Goal: Task Accomplishment & Management: Use online tool/utility

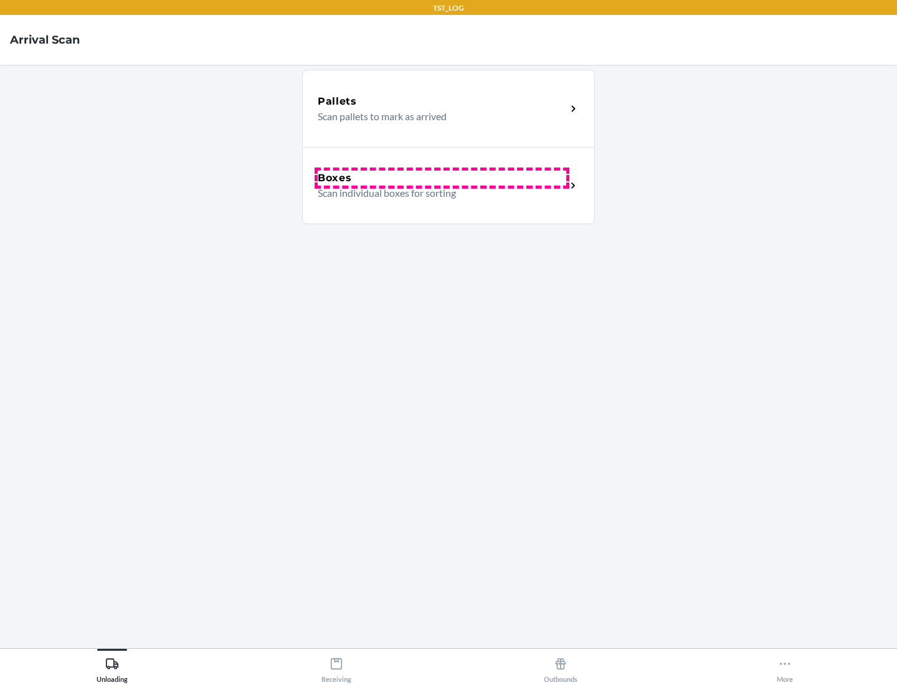
click at [442, 178] on div "Boxes" at bounding box center [442, 178] width 249 height 15
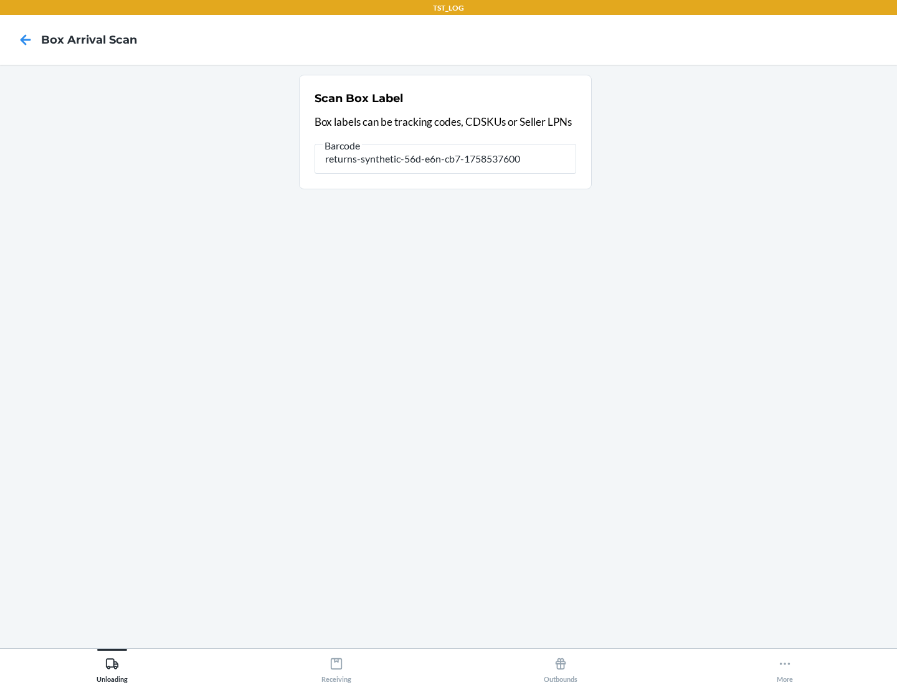
type input "returns-synthetic-56d-e6n-cb7-1758537600"
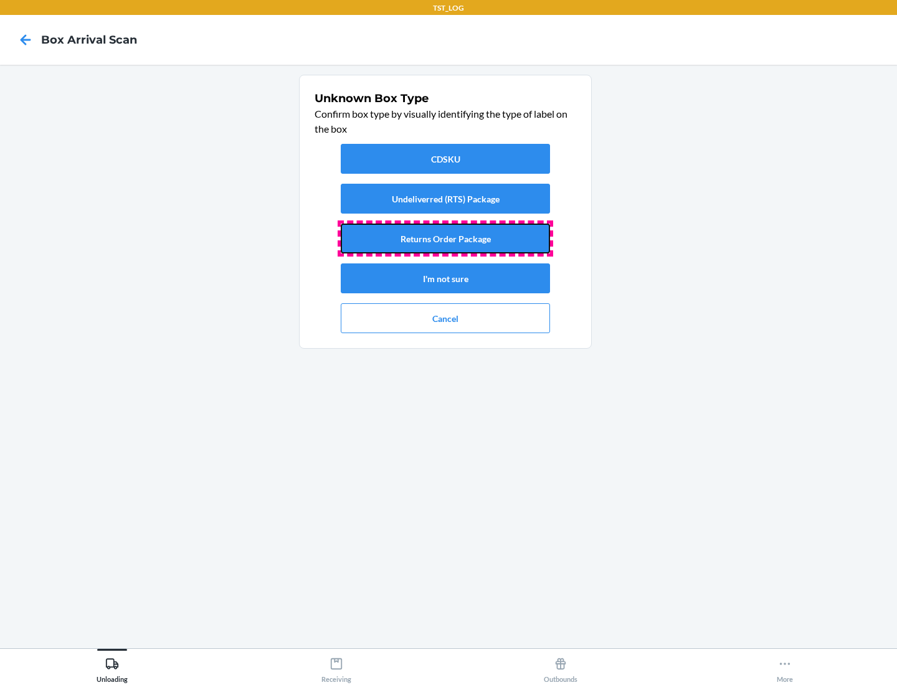
click at [445, 239] on button "Returns Order Package" at bounding box center [445, 239] width 209 height 30
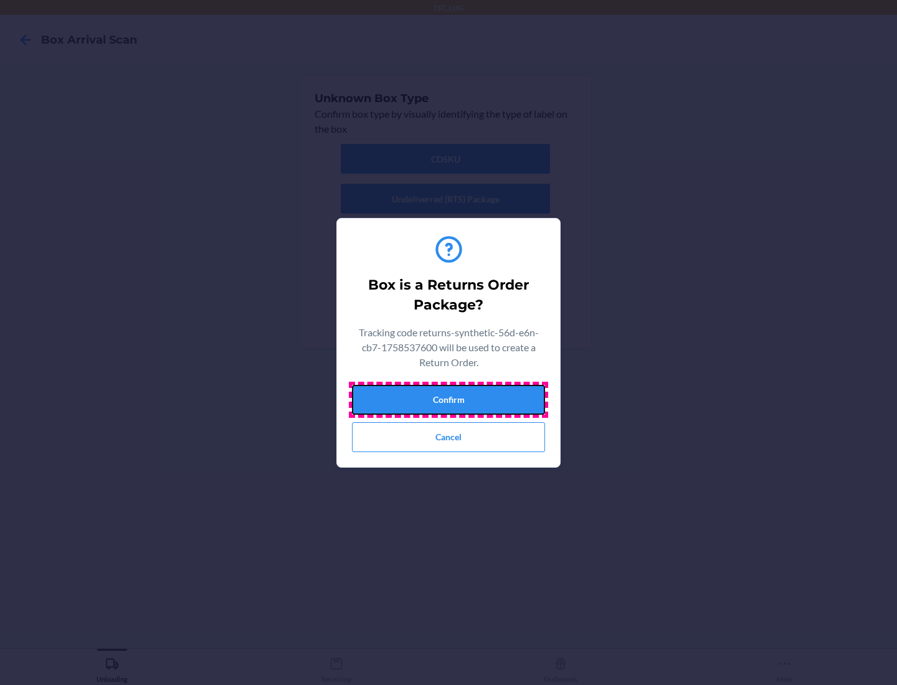
click at [449, 399] on button "Confirm" at bounding box center [448, 400] width 193 height 30
